Goal: Task Accomplishment & Management: Complete application form

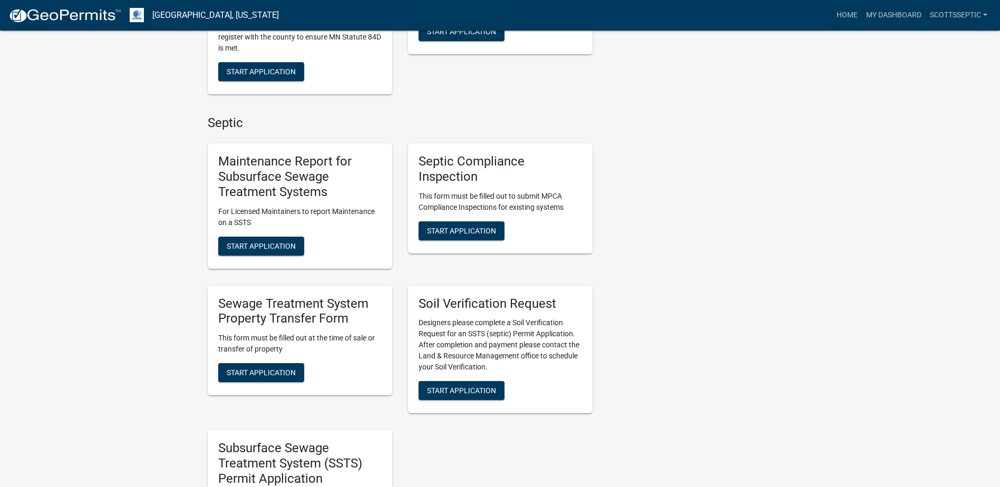
scroll to position [633, 0]
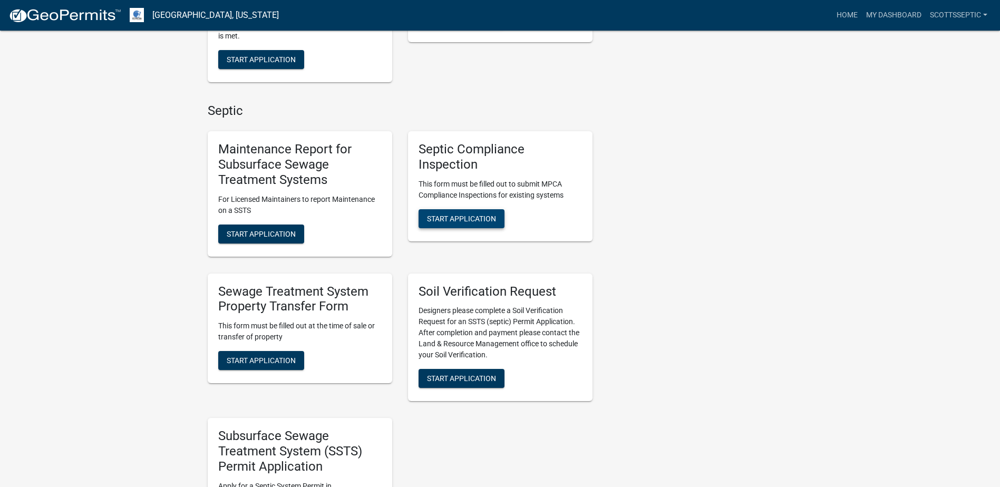
click at [449, 221] on span "Start Application" at bounding box center [461, 218] width 69 height 8
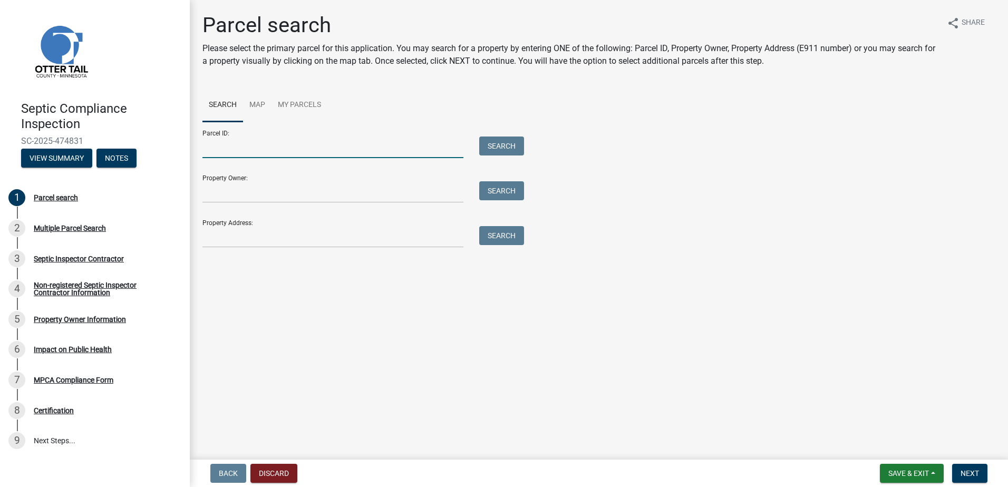
click at [218, 152] on input "Parcel ID:" at bounding box center [332, 148] width 261 height 22
type input "53000990429000"
click at [491, 148] on button "Search" at bounding box center [501, 146] width 45 height 19
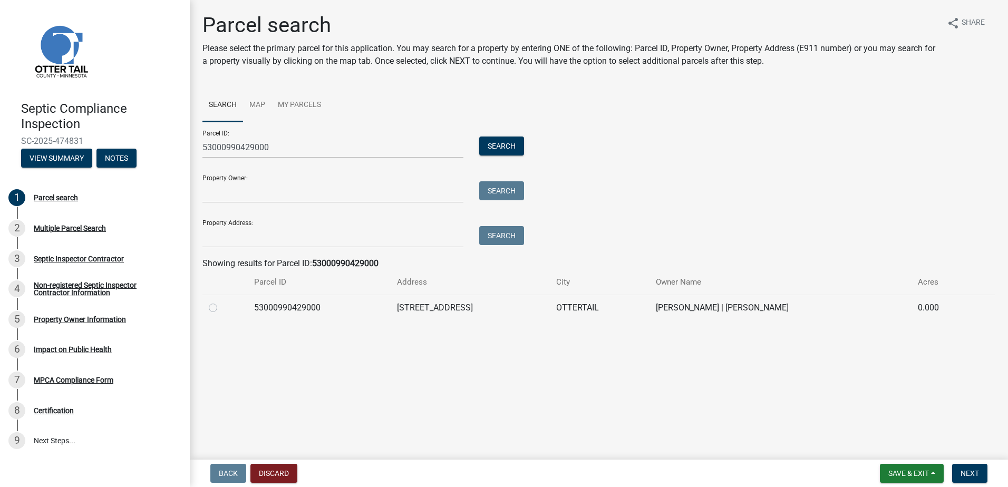
click at [221, 302] on label at bounding box center [221, 302] width 0 height 0
click at [221, 308] on input "radio" at bounding box center [224, 305] width 7 height 7
radio input "true"
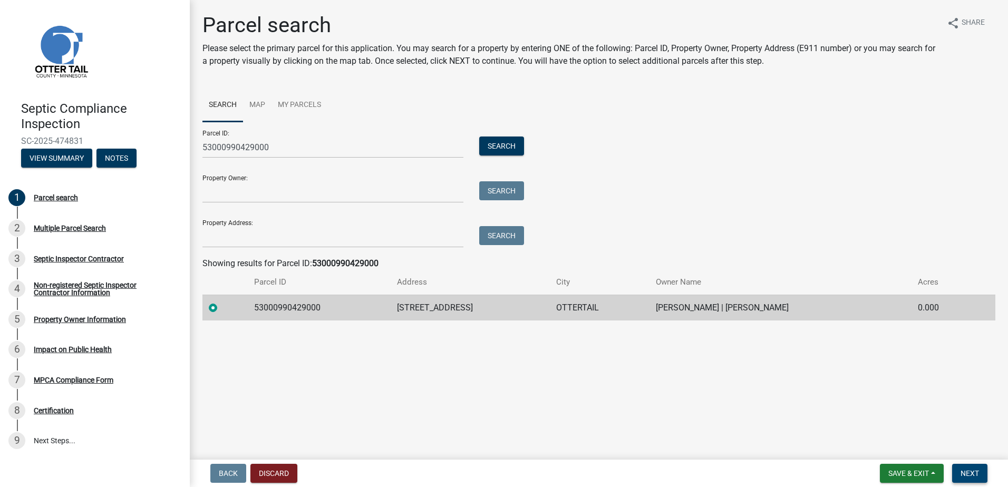
click at [973, 472] on span "Next" at bounding box center [969, 473] width 18 height 8
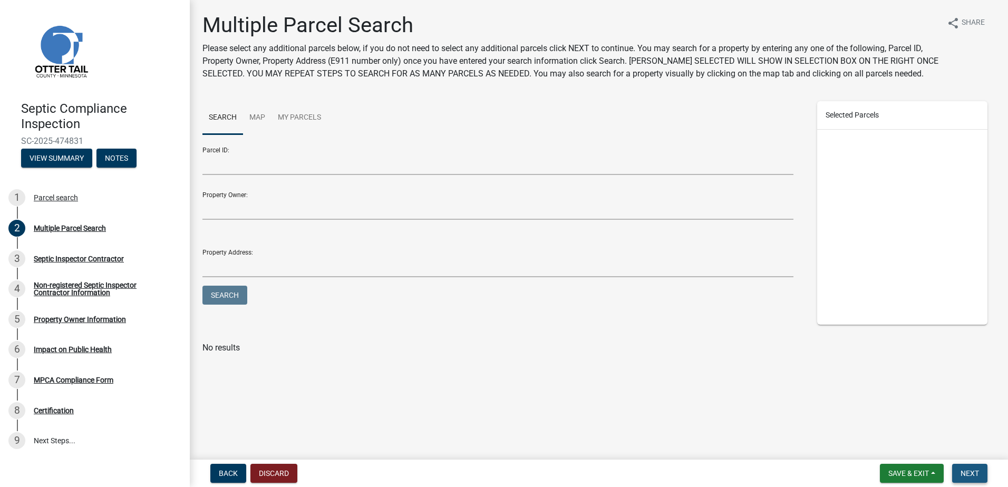
click at [970, 474] on span "Next" at bounding box center [969, 473] width 18 height 8
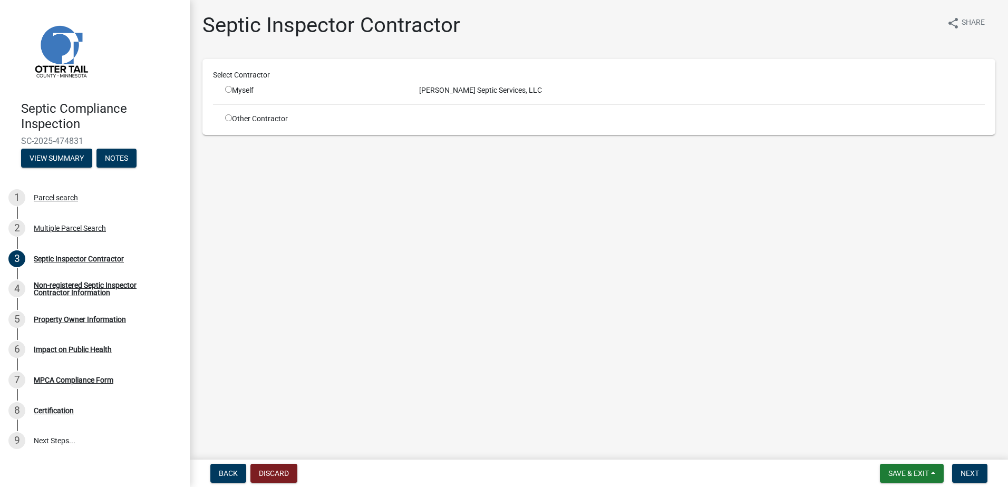
click at [228, 88] on input "radio" at bounding box center [228, 89] width 7 height 7
radio input "true"
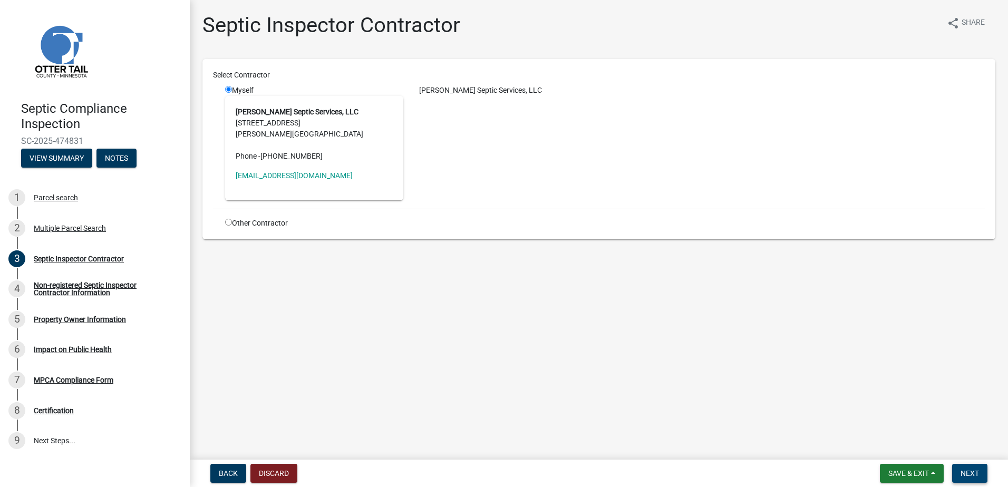
click at [965, 473] on span "Next" at bounding box center [969, 473] width 18 height 8
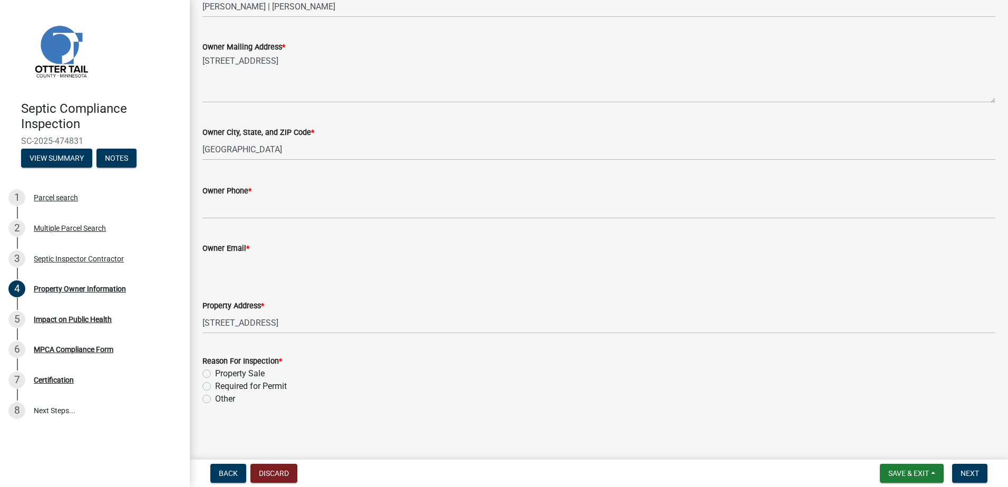
scroll to position [216, 0]
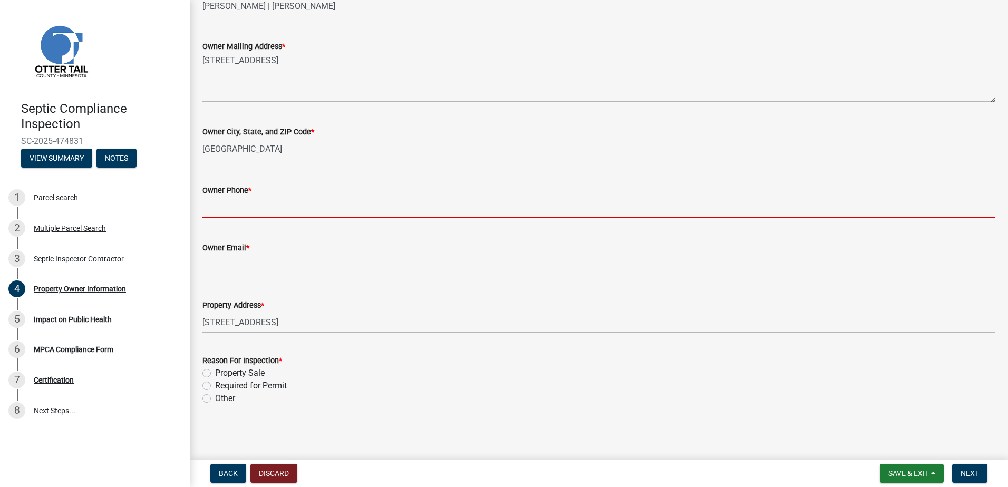
click at [228, 204] on input "Owner Phone *" at bounding box center [598, 208] width 793 height 22
type input "0000000000"
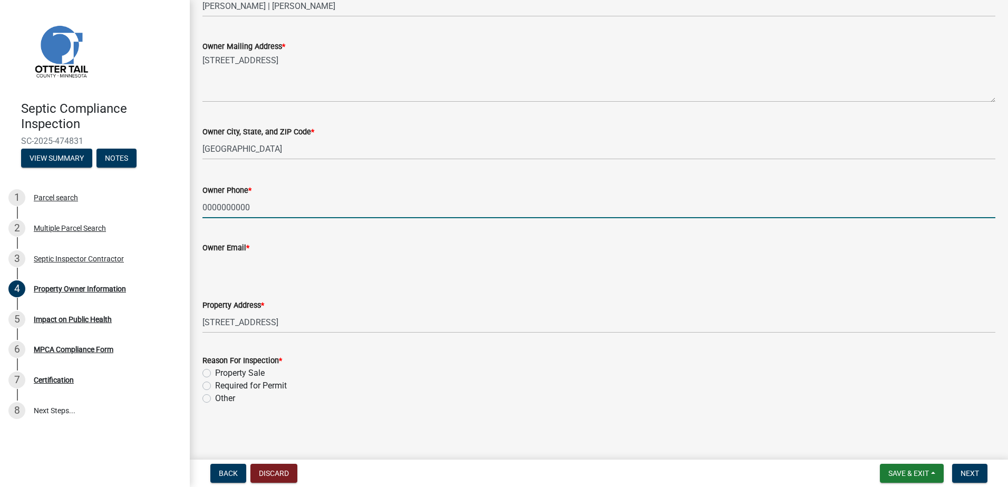
type input "[EMAIL_ADDRESS][DOMAIN_NAME]"
type input "2182051667"
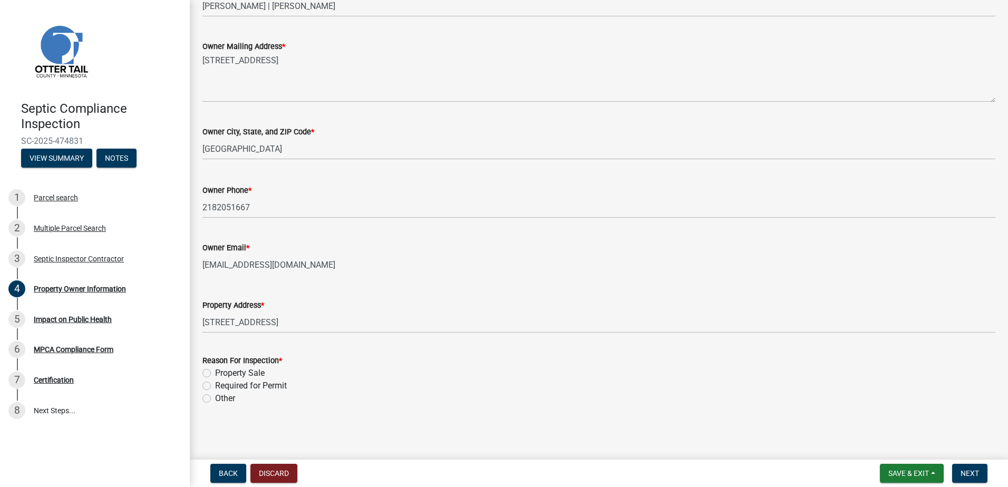
click at [215, 370] on label "Property Sale" at bounding box center [240, 373] width 50 height 13
click at [215, 370] on input "Property Sale" at bounding box center [218, 370] width 7 height 7
radio input "true"
click at [968, 476] on span "Next" at bounding box center [969, 473] width 18 height 8
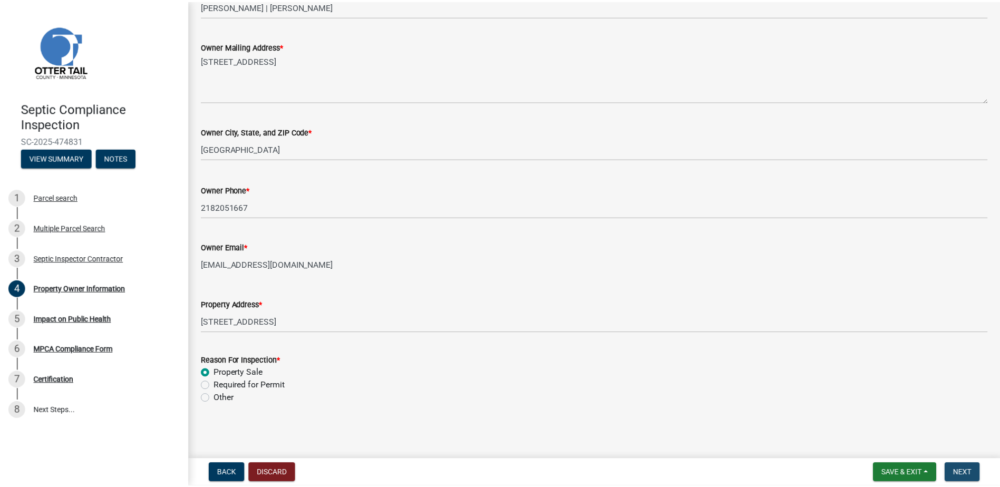
scroll to position [0, 0]
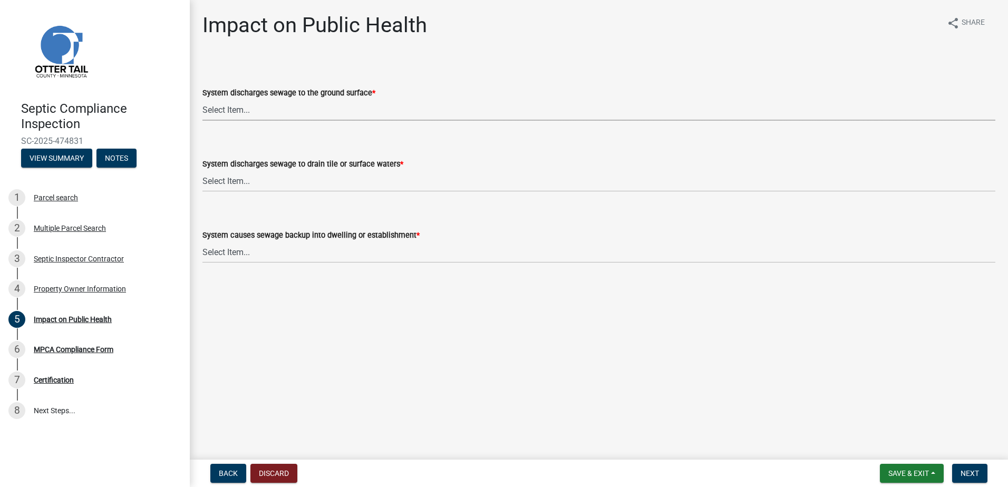
click at [220, 110] on select "Select Item... Yes No" at bounding box center [598, 110] width 793 height 22
click at [202, 99] on select "Select Item... Yes No" at bounding box center [598, 110] width 793 height 22
select select "9c5ef684-d0d4-4879-ab12-905ddbd81a72"
click at [219, 183] on select "Select Item... Yes No" at bounding box center [598, 181] width 793 height 22
click at [202, 170] on select "Select Item... Yes No" at bounding box center [598, 181] width 793 height 22
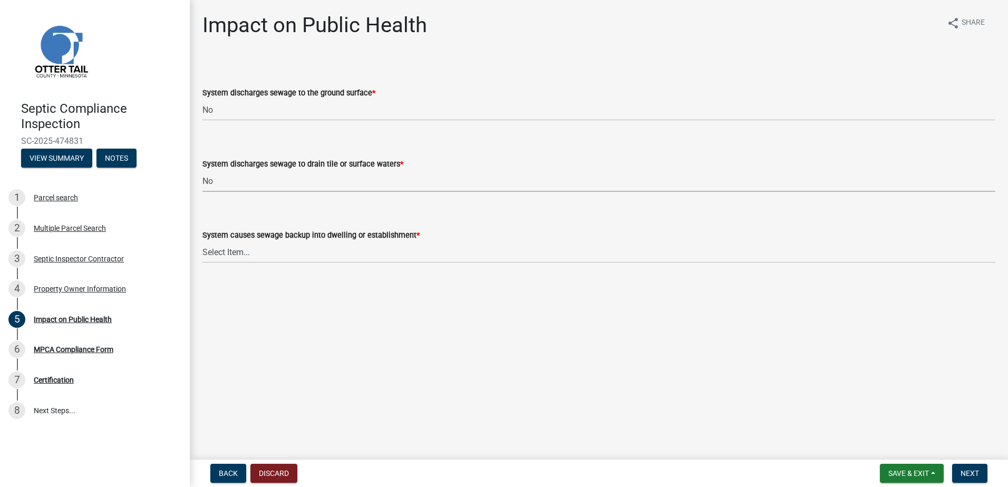
select select "7d491a2b-e9f0-4952-b474-53ca749b22af"
click at [222, 254] on select "Select Item... Yes No" at bounding box center [598, 252] width 793 height 22
click at [202, 241] on select "Select Item... Yes No" at bounding box center [598, 252] width 793 height 22
select select "6e07b46b-a403-4f3e-b4fc-218acc732c01"
click at [973, 473] on span "Next" at bounding box center [969, 473] width 18 height 8
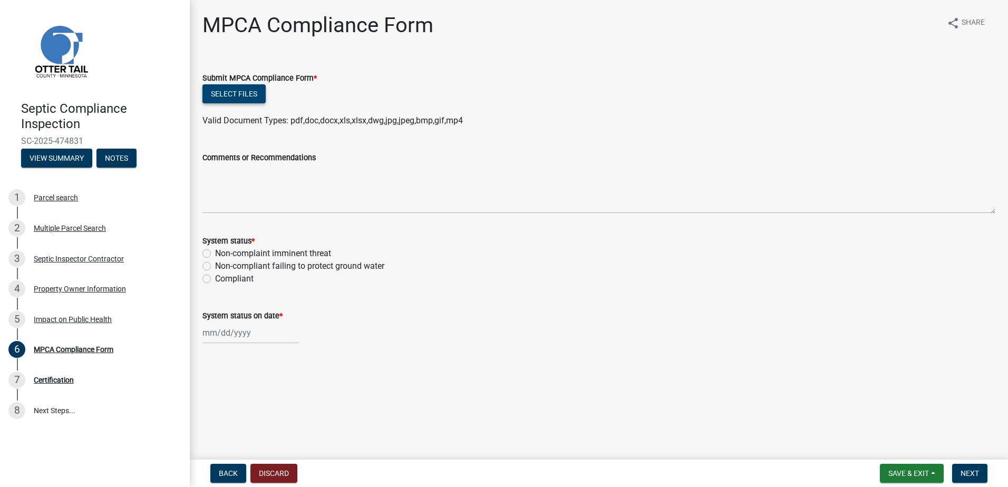
click at [222, 91] on button "Select files" at bounding box center [233, 93] width 63 height 19
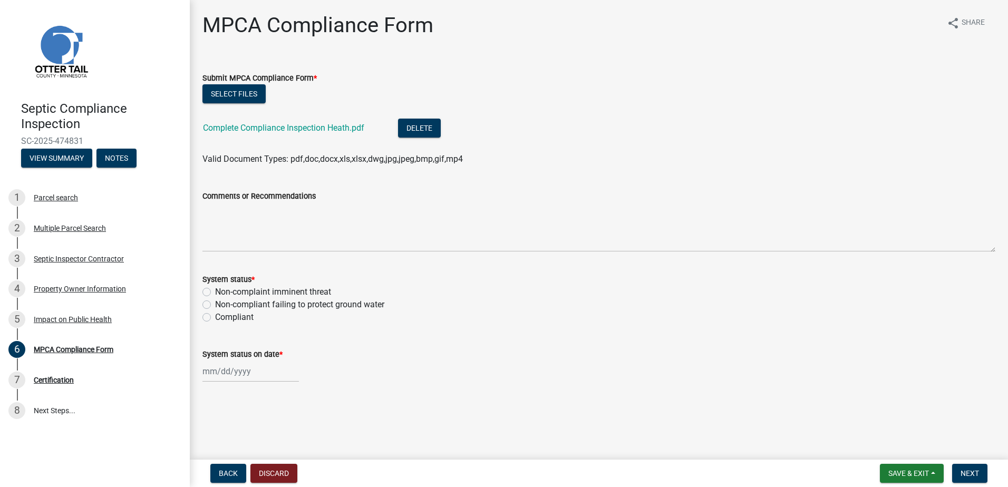
click at [215, 304] on label "Non-compliant failing to protect ground water" at bounding box center [299, 304] width 169 height 13
click at [215, 304] on input "Non-compliant failing to protect ground water" at bounding box center [218, 301] width 7 height 7
radio input "true"
select select "9"
select select "2025"
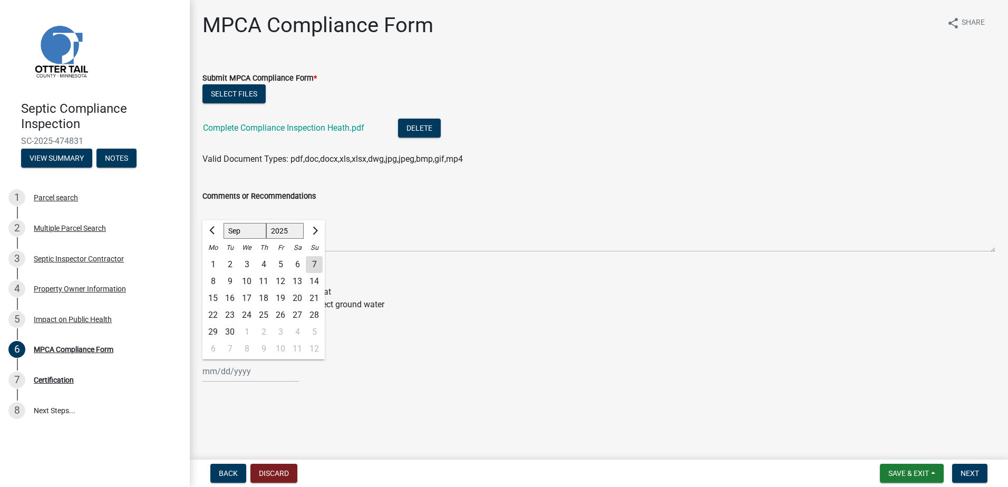
click at [227, 371] on div "[PERSON_NAME] Feb Mar Apr [PERSON_NAME][DATE] Oct Nov [DATE] 1526 1527 1528 152…" at bounding box center [250, 372] width 96 height 22
click at [266, 264] on div "4" at bounding box center [263, 264] width 17 height 17
type input "[DATE]"
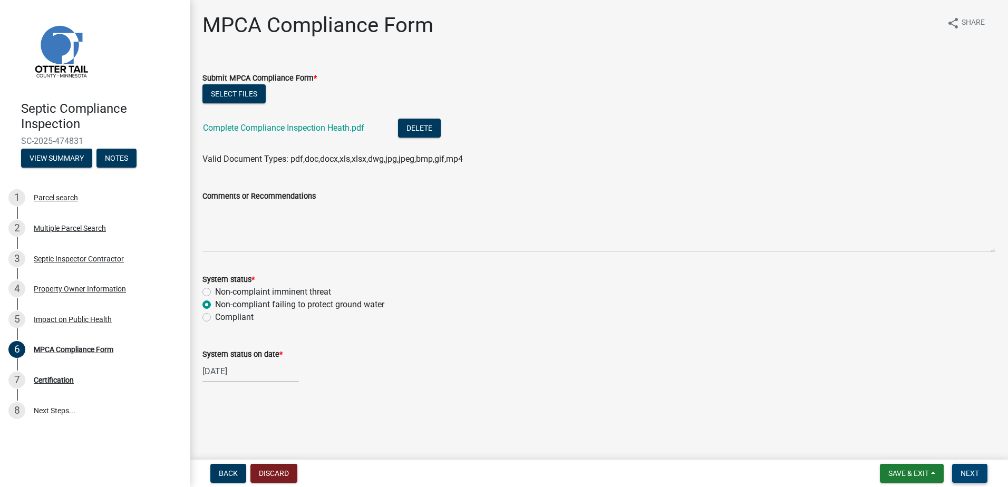
click at [968, 472] on span "Next" at bounding box center [969, 473] width 18 height 8
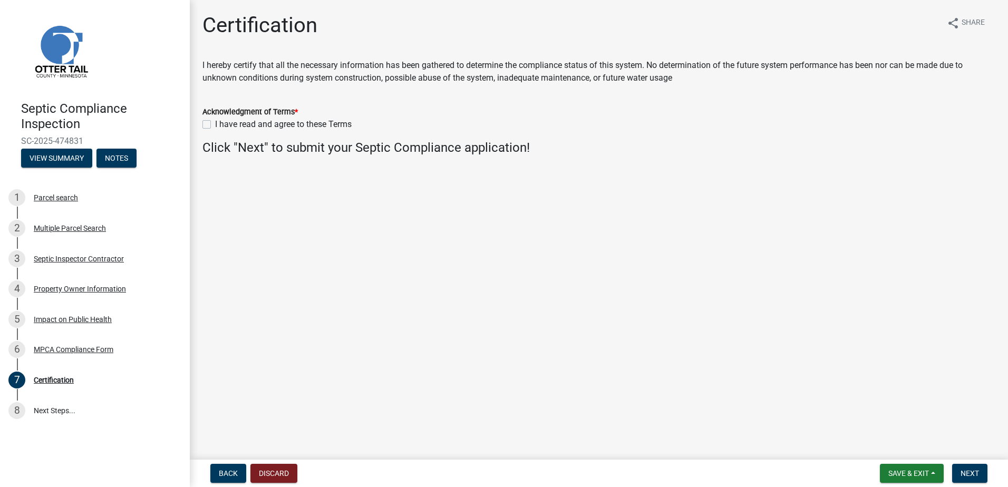
click at [215, 125] on label "I have read and agree to these Terms" at bounding box center [283, 124] width 137 height 13
click at [215, 125] on input "I have read and agree to these Terms" at bounding box center [218, 121] width 7 height 7
checkbox input "true"
click at [966, 477] on span "Next" at bounding box center [969, 473] width 18 height 8
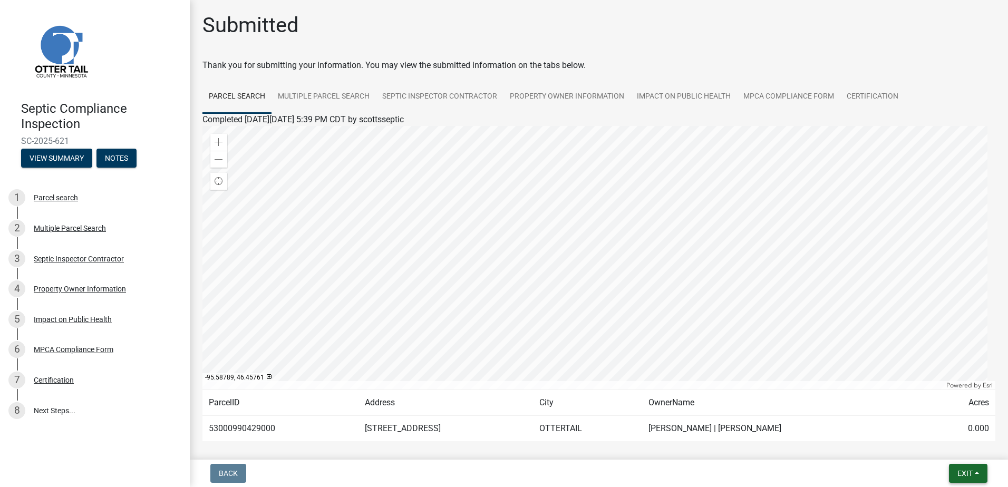
click at [977, 473] on button "Exit" at bounding box center [968, 473] width 38 height 19
click at [952, 443] on button "Save & Exit" at bounding box center [945, 445] width 84 height 25
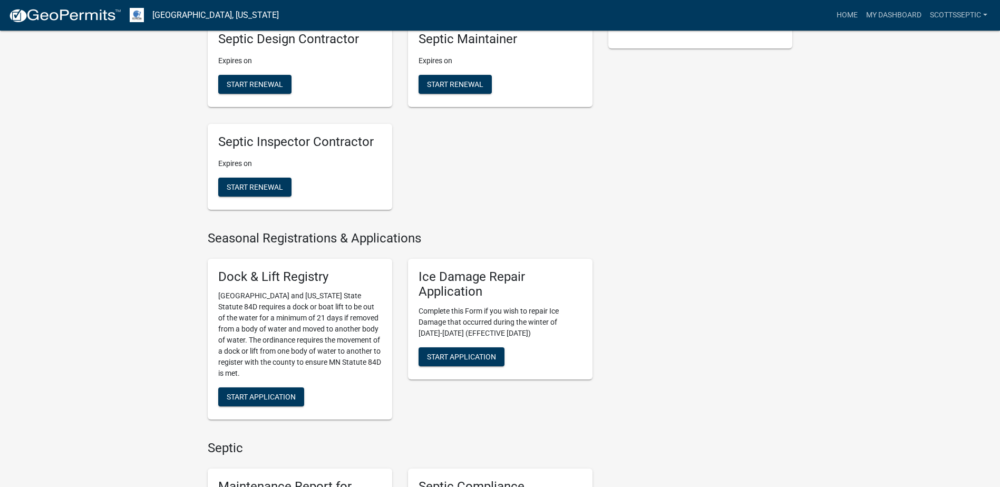
scroll to position [369, 0]
